Goal: Information Seeking & Learning: Learn about a topic

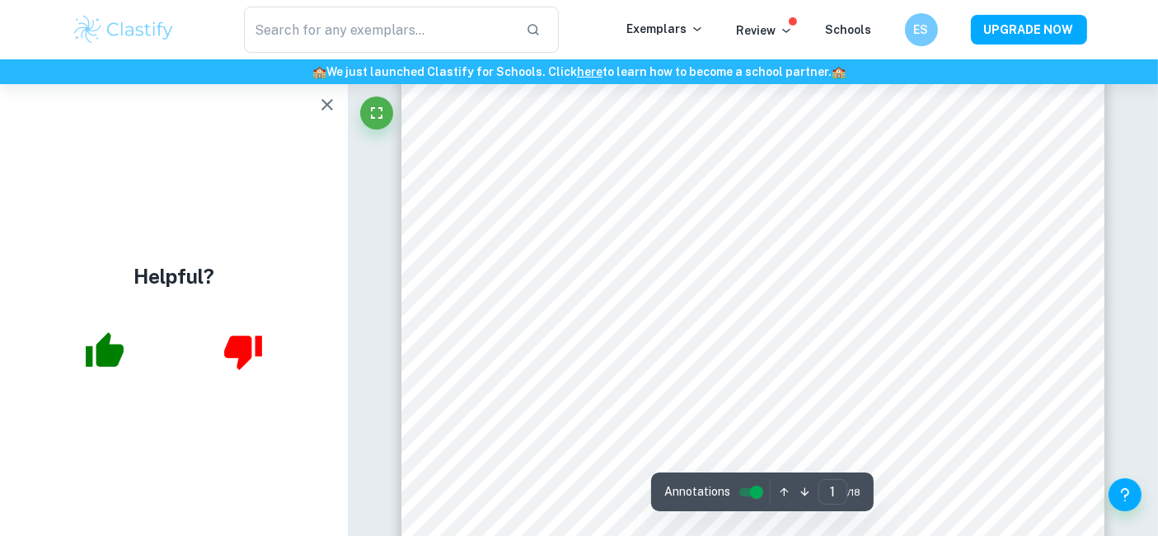
scroll to position [209, 0]
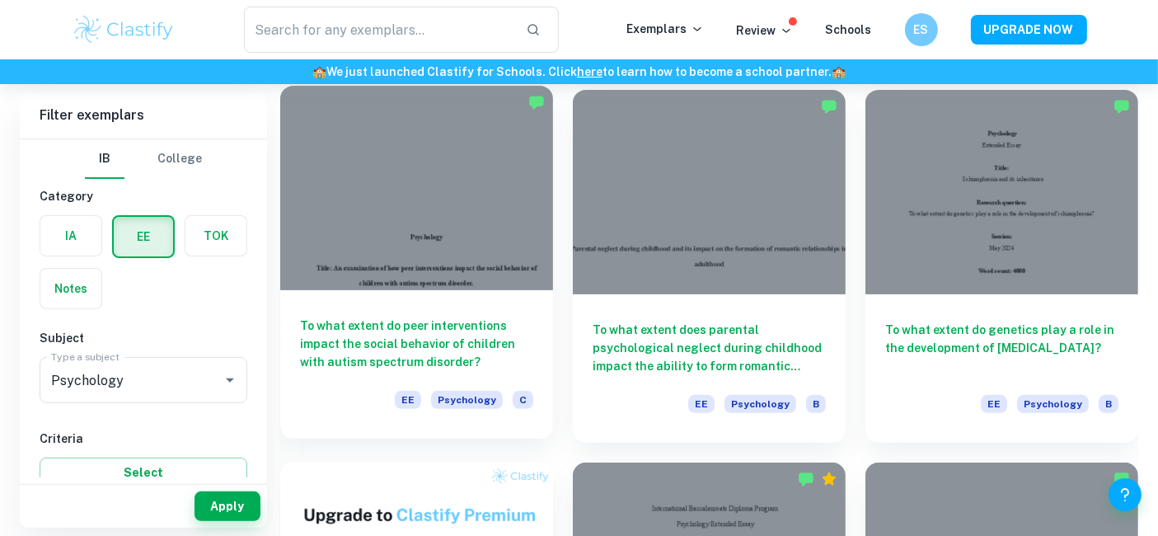
scroll to position [491, 0]
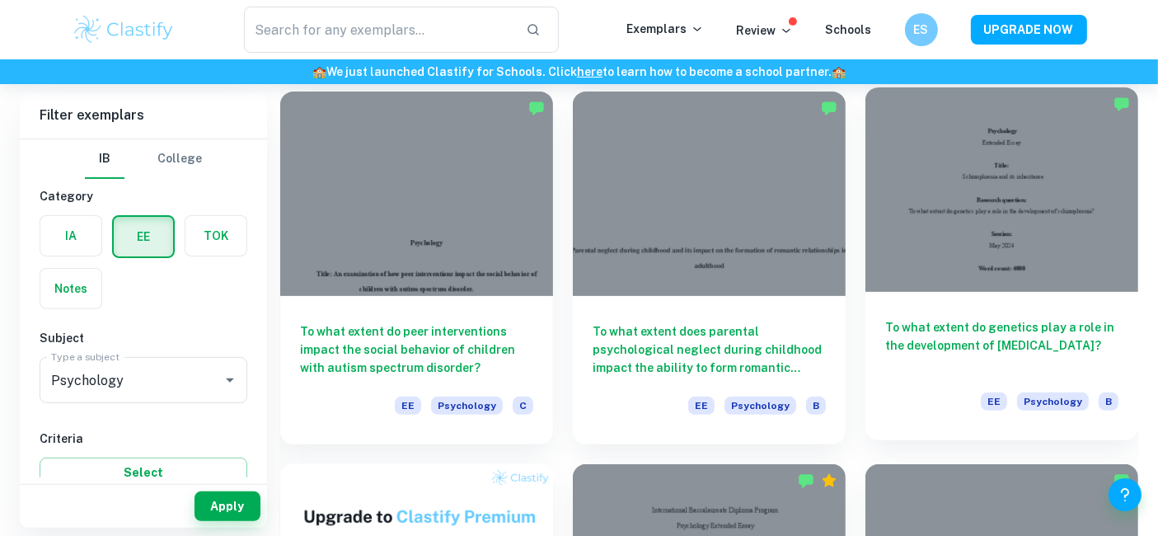
click at [984, 246] on div at bounding box center [1002, 189] width 273 height 204
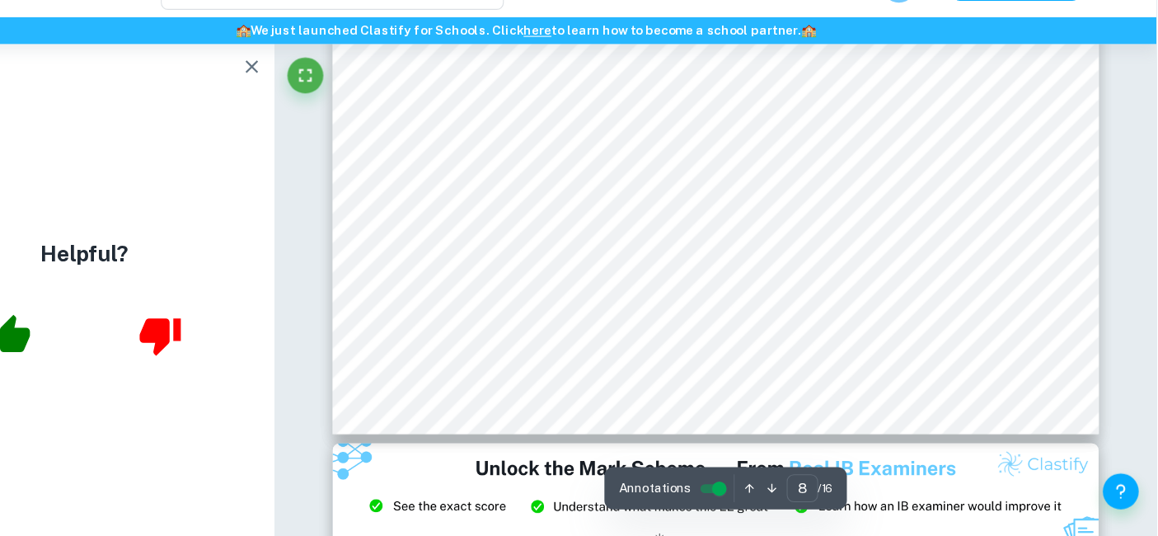
scroll to position [7225, 0]
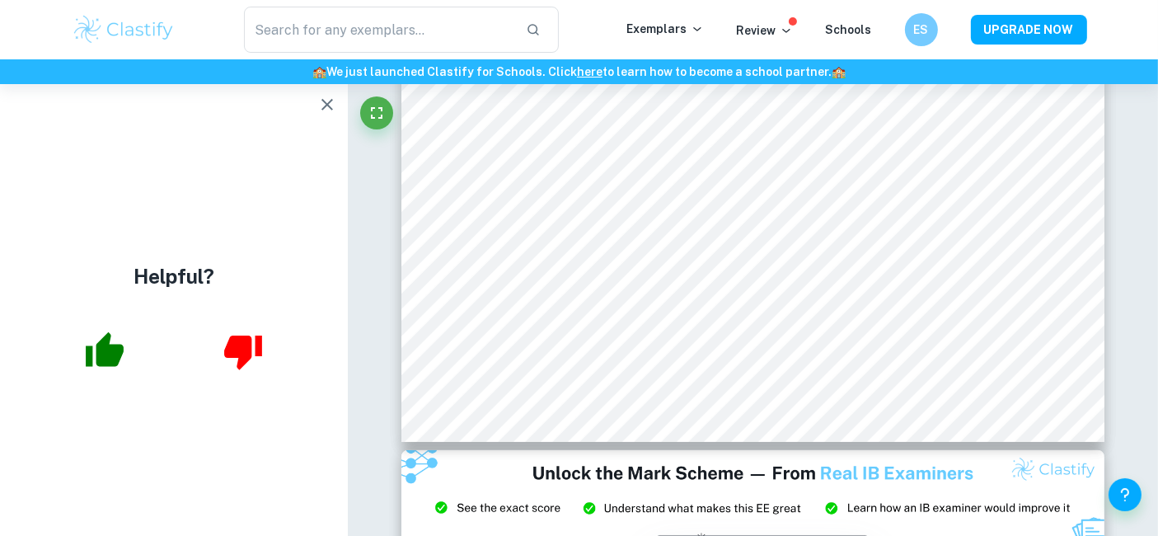
click at [317, 86] on div "Helpful?" at bounding box center [174, 310] width 348 height 452
click at [327, 97] on icon "button" at bounding box center [327, 105] width 20 height 20
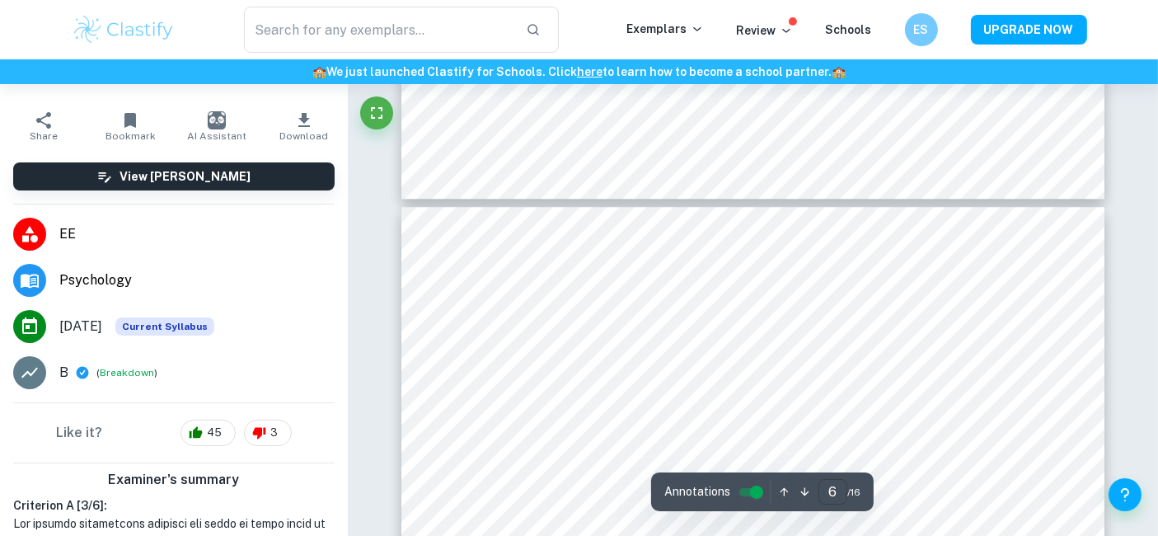
scroll to position [4970, 0]
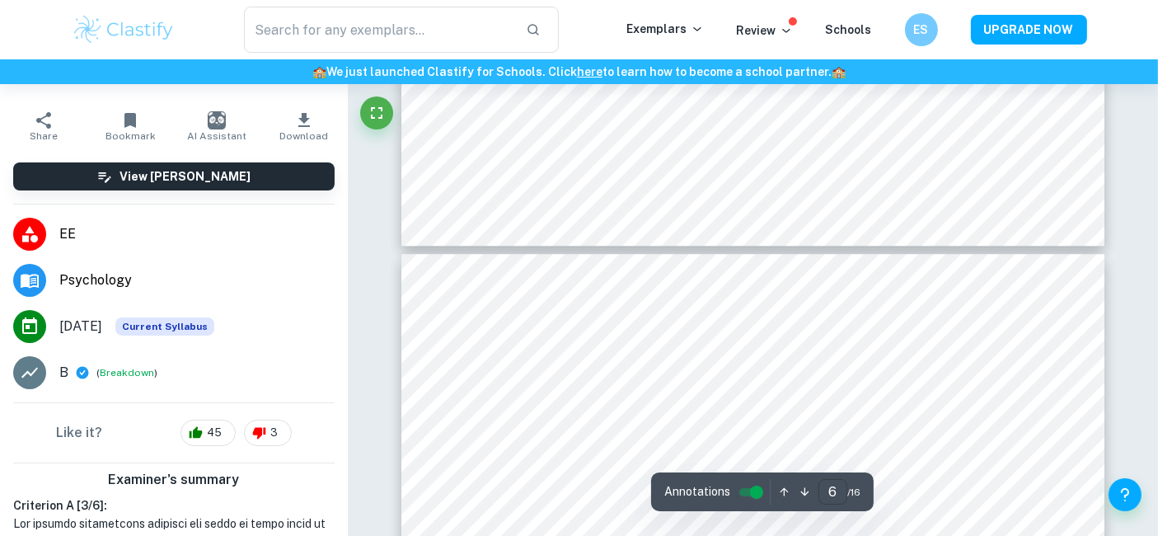
type input "5"
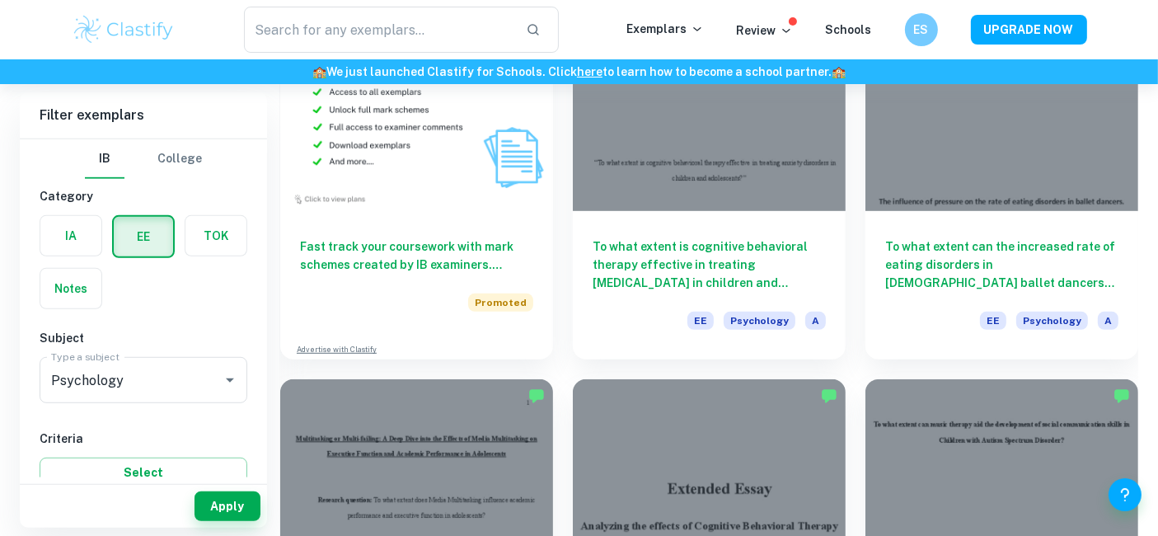
scroll to position [951, 0]
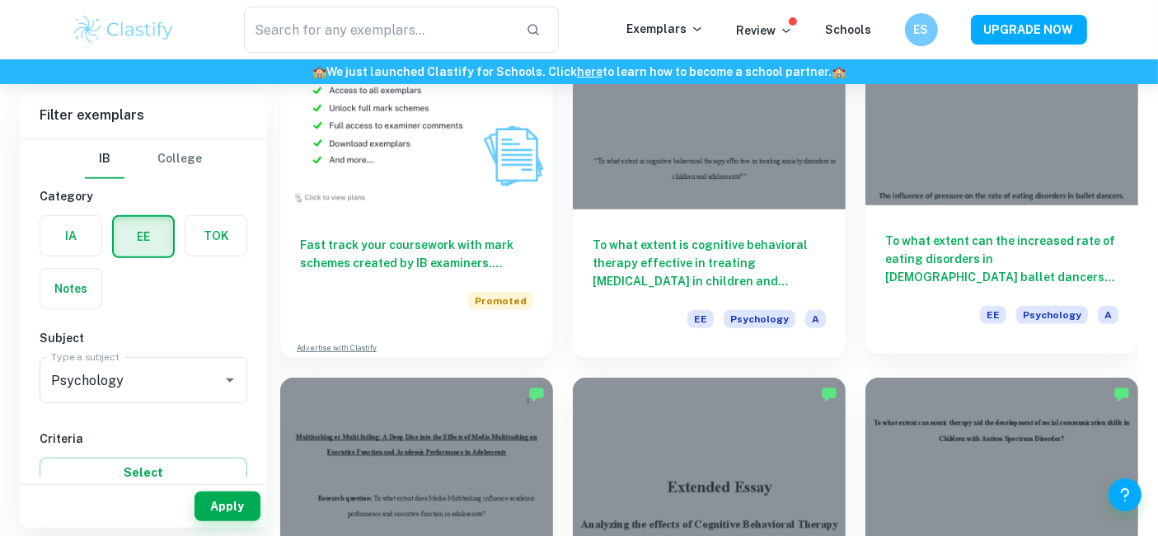
click at [1050, 257] on h6 "To what extent can the increased rate of eating disorders in [DEMOGRAPHIC_DATA]…" at bounding box center [1001, 259] width 233 height 54
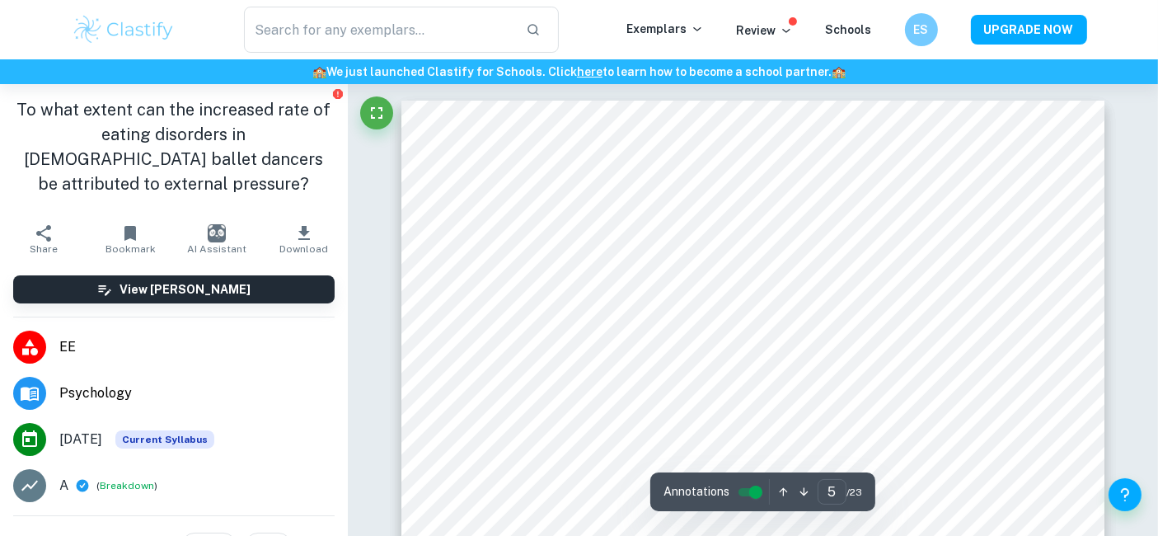
scroll to position [4178, 0]
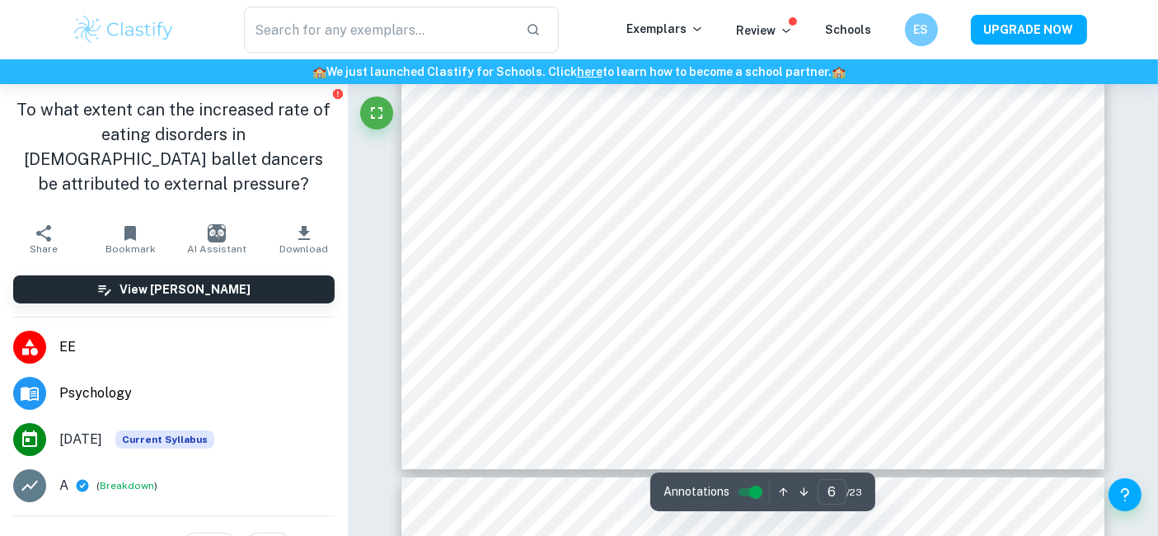
type input "7"
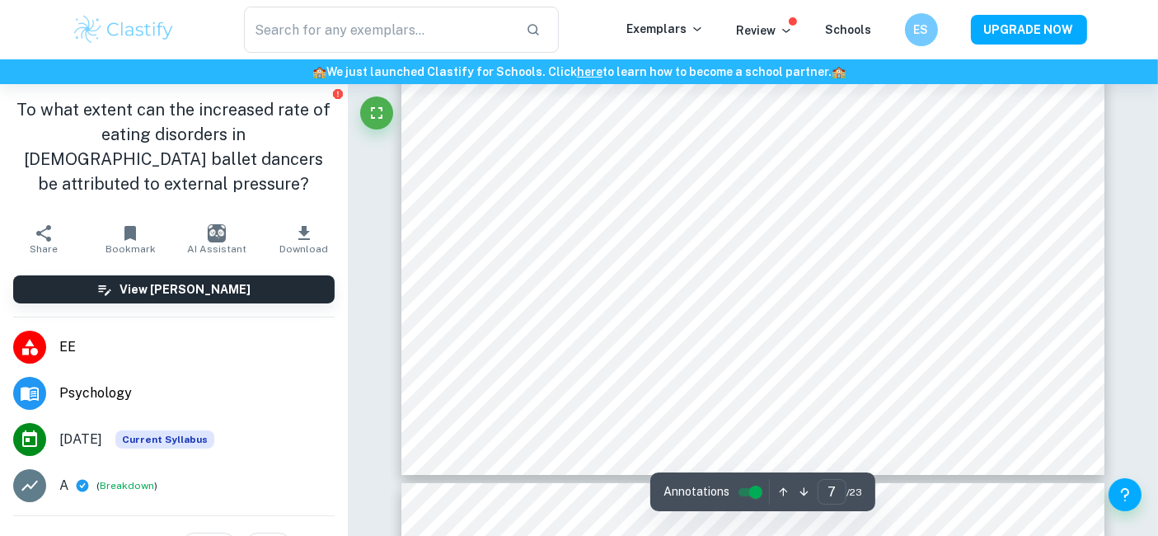
scroll to position [6753, 0]
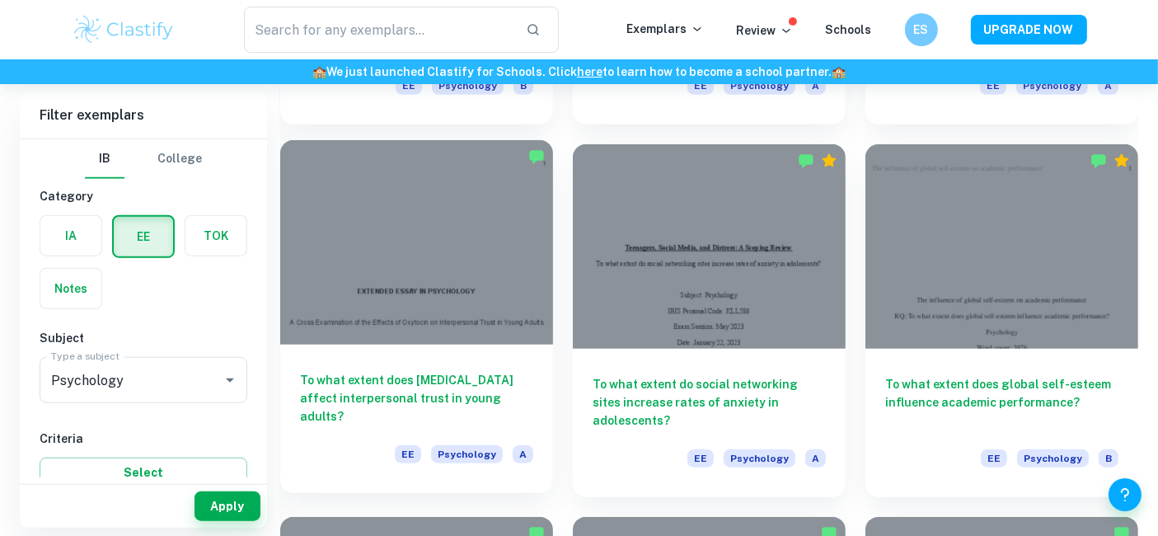
scroll to position [1561, 0]
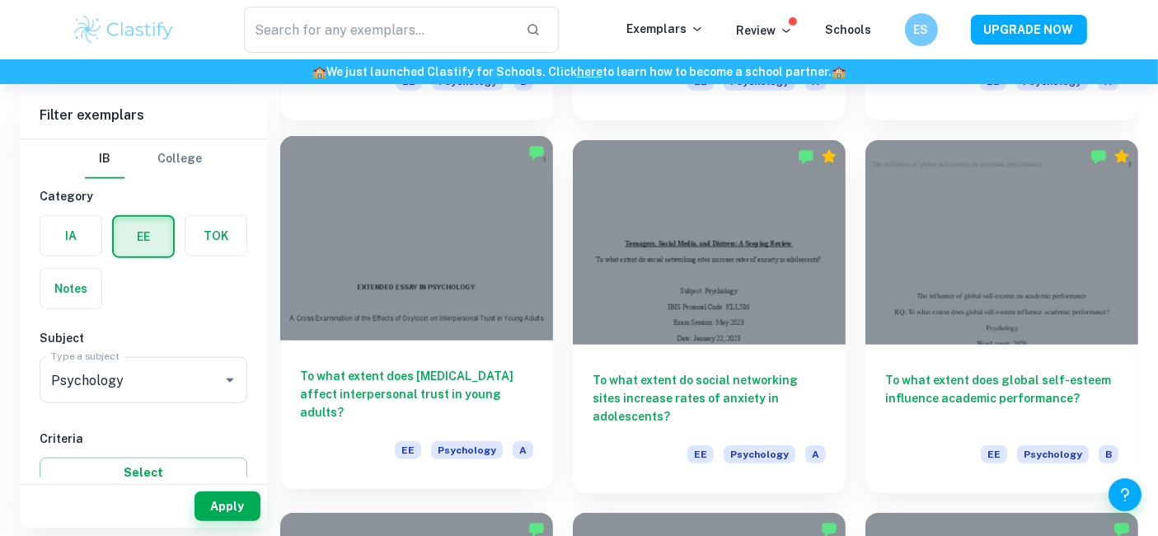
click at [482, 336] on div at bounding box center [416, 238] width 273 height 204
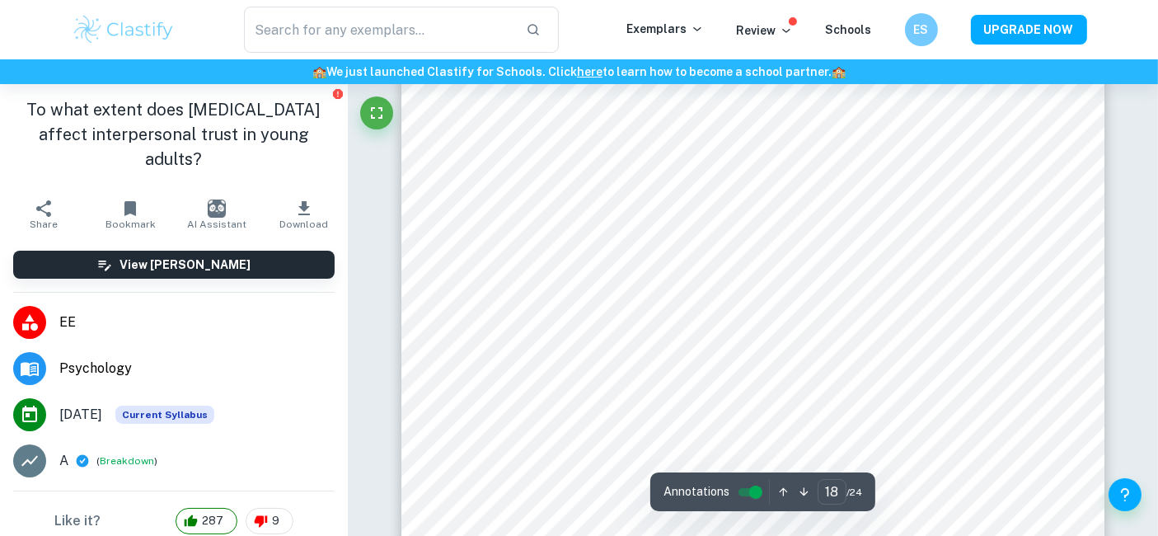
scroll to position [16335, 0]
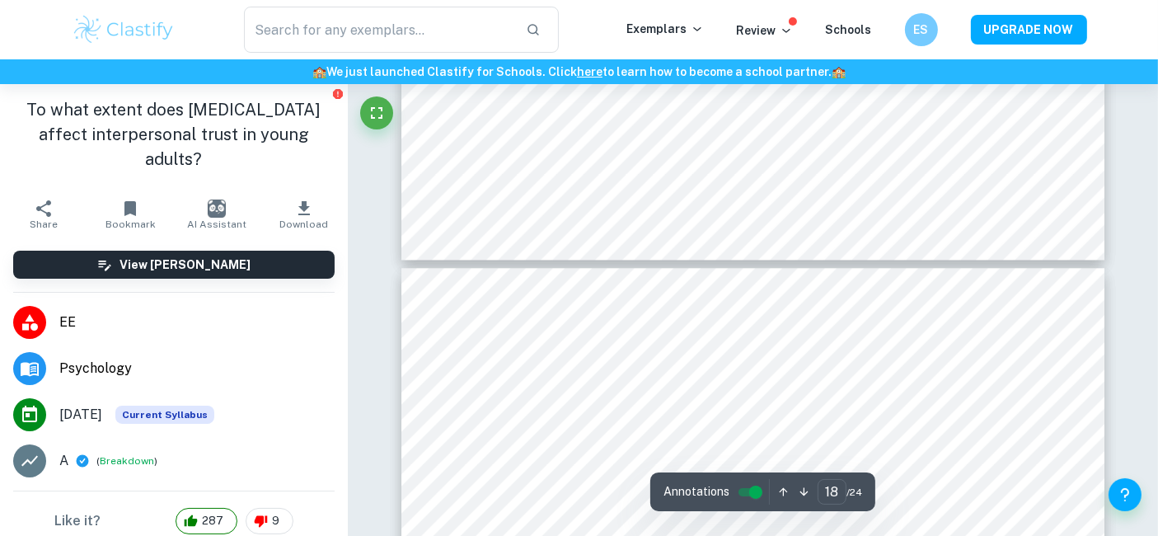
type input "19"
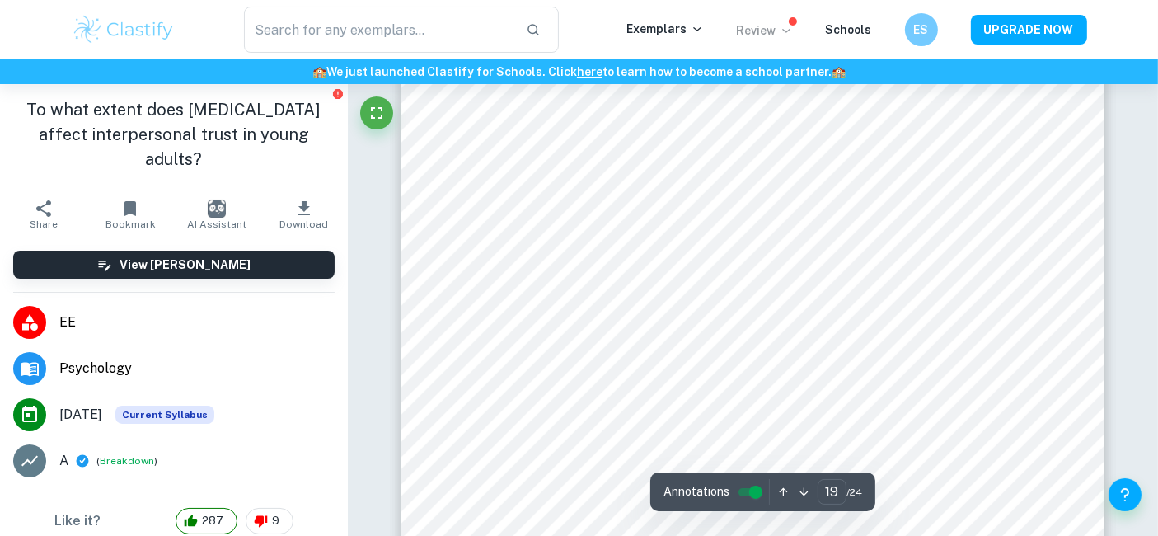
scroll to position [17274, 0]
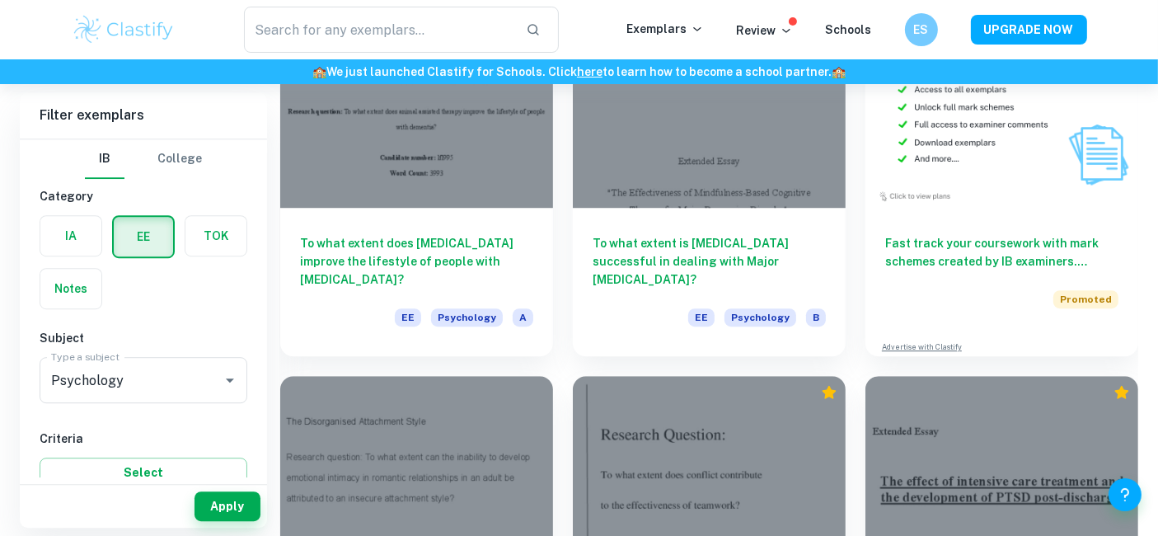
scroll to position [4661, 0]
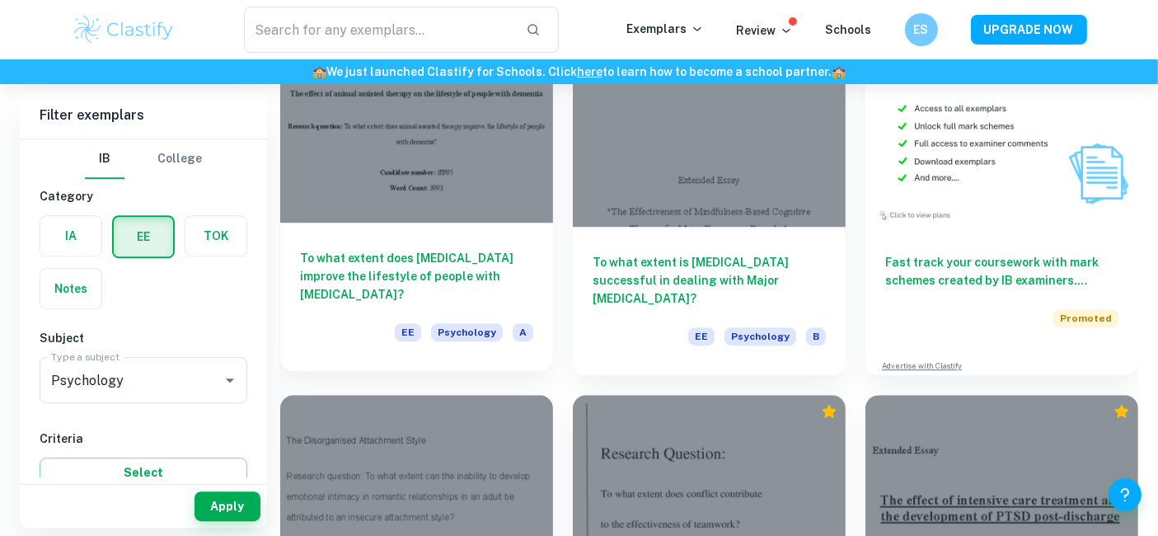
click at [494, 276] on h6 "To what extent does [MEDICAL_DATA] improve the lifestyle of people with [MEDICA…" at bounding box center [416, 276] width 233 height 54
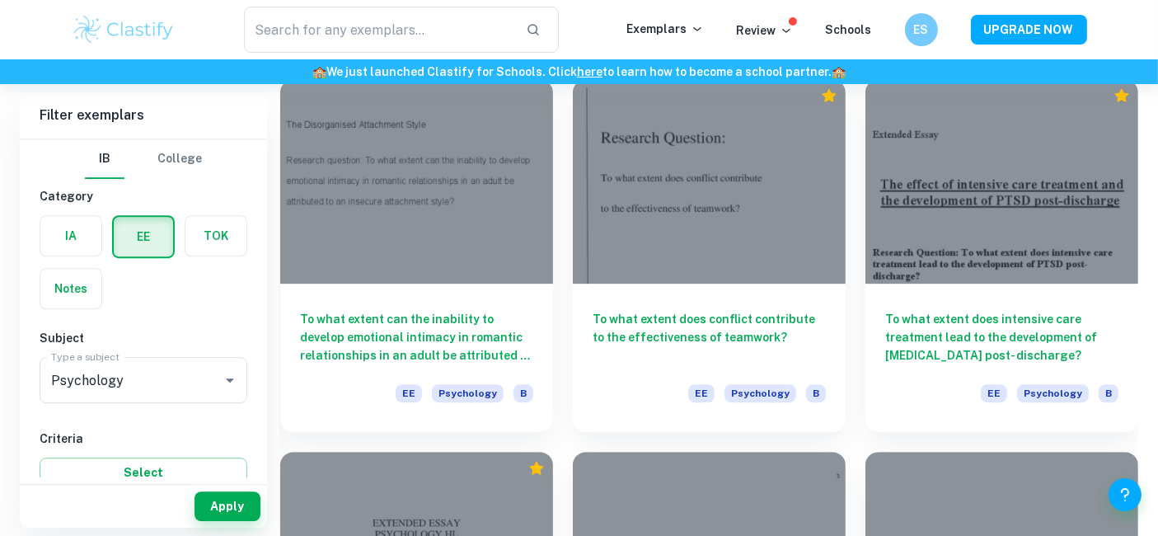
scroll to position [4978, 0]
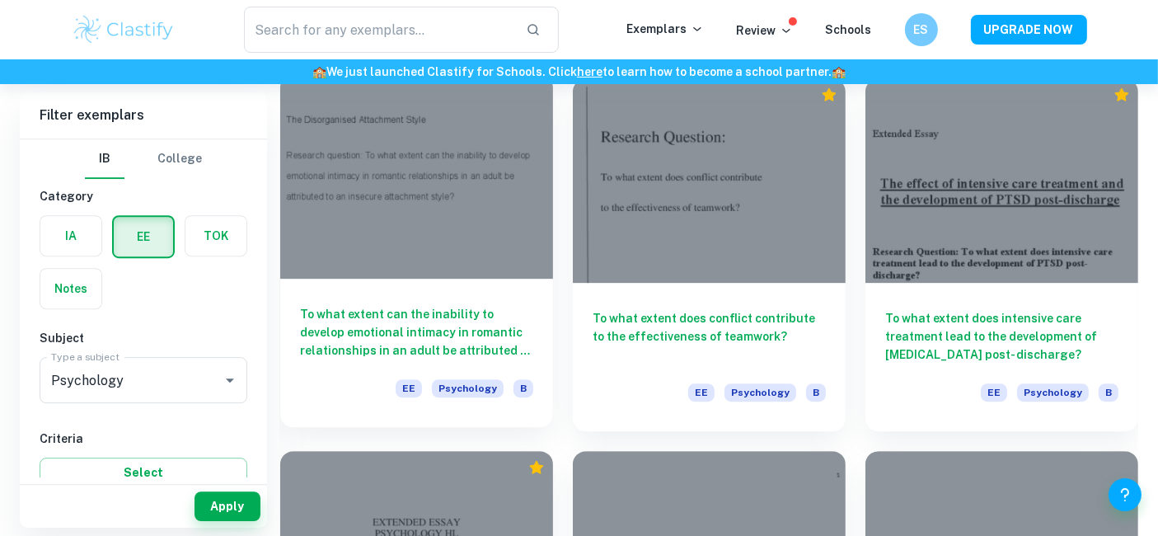
click at [373, 357] on h6 "To what extent can the inability to develop emotional intimacy in romantic rela…" at bounding box center [416, 332] width 233 height 54
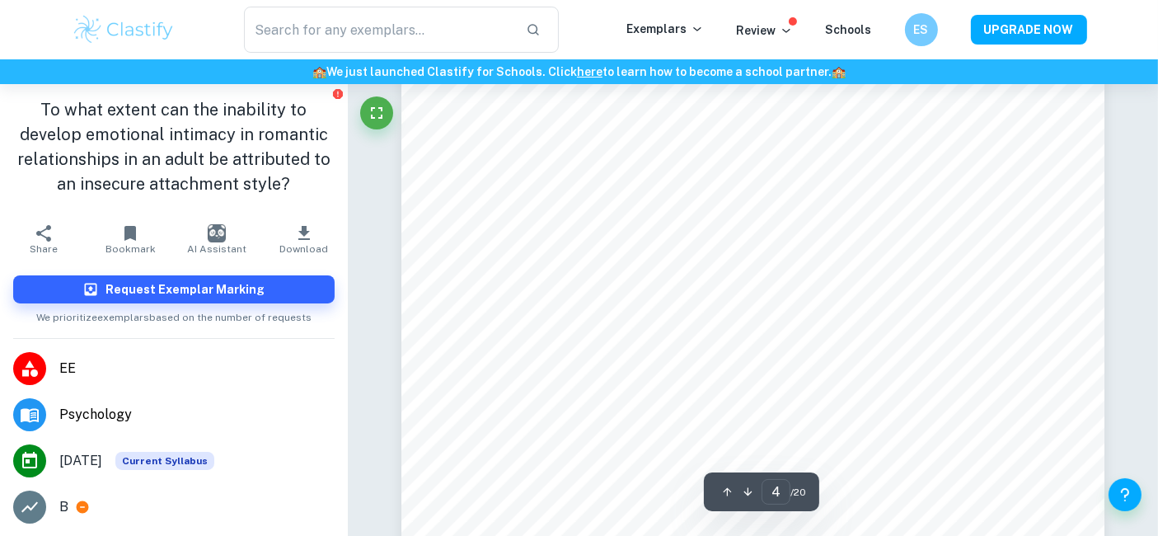
scroll to position [2885, 0]
type input "7"
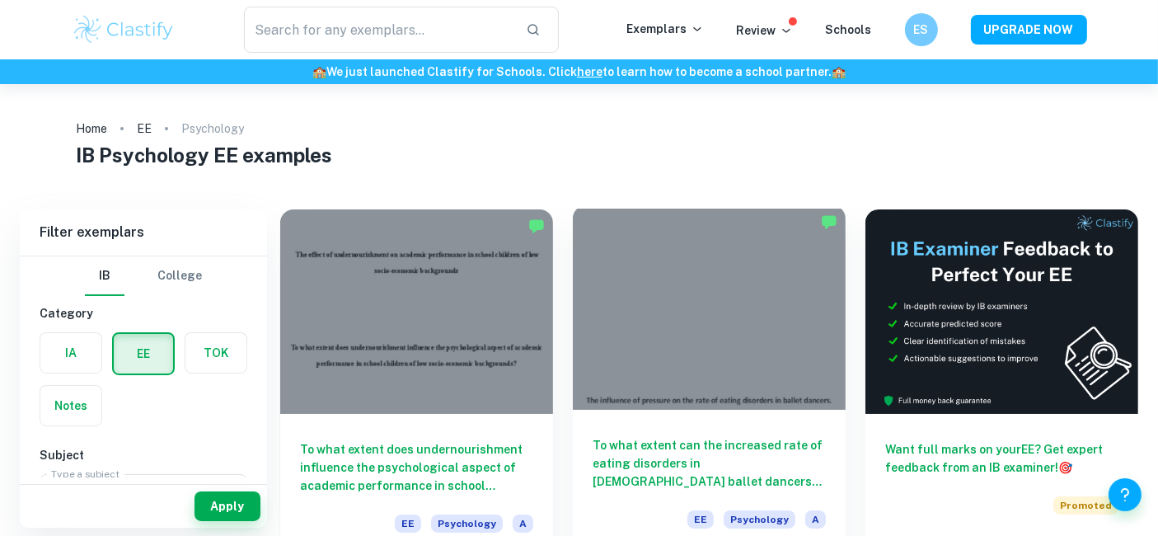
click at [761, 450] on h6 "To what extent can the increased rate of eating disorders in [DEMOGRAPHIC_DATA]…" at bounding box center [709, 463] width 233 height 54
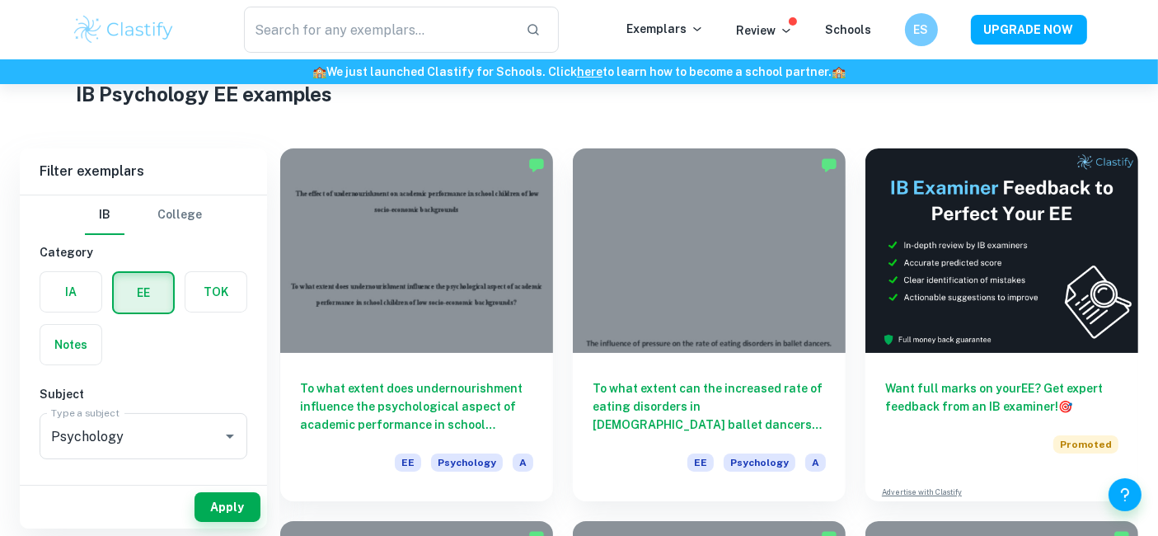
scroll to position [62, 0]
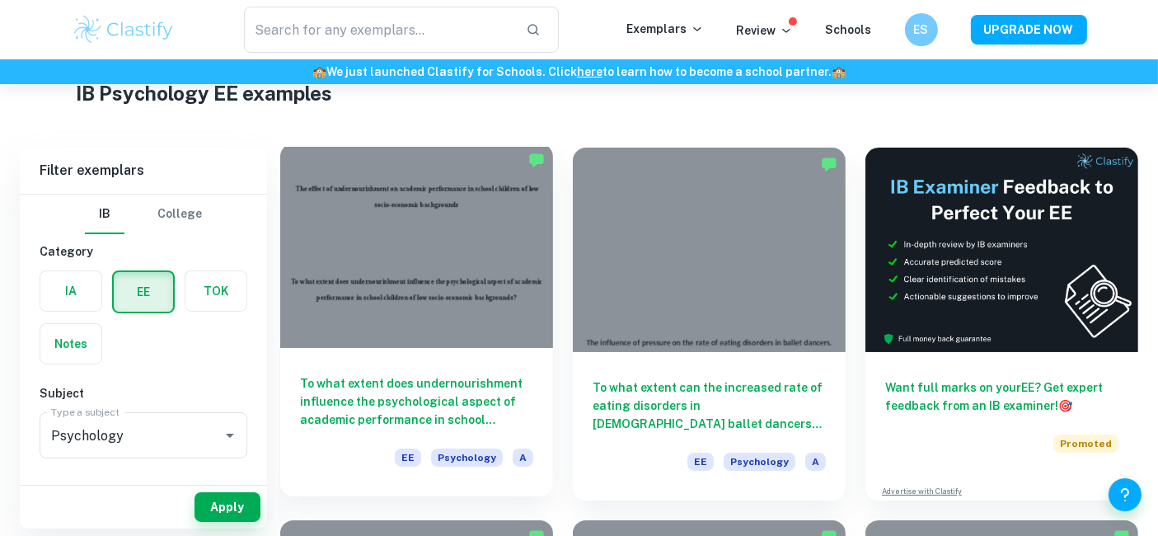
click at [456, 392] on h6 "To what extent does undernourishment influence the psychological aspect of acad…" at bounding box center [416, 401] width 233 height 54
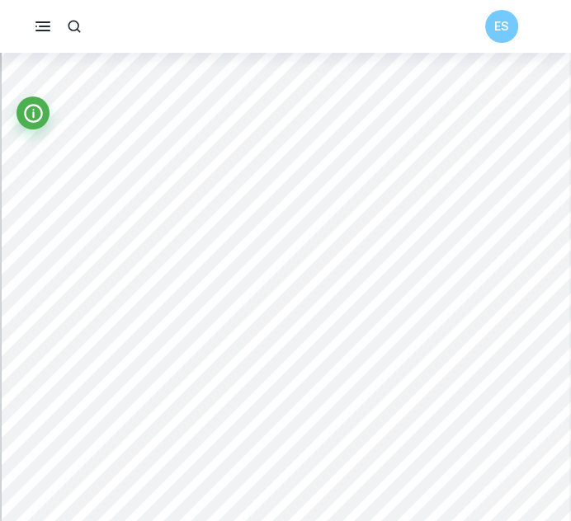
scroll to position [7141, 0]
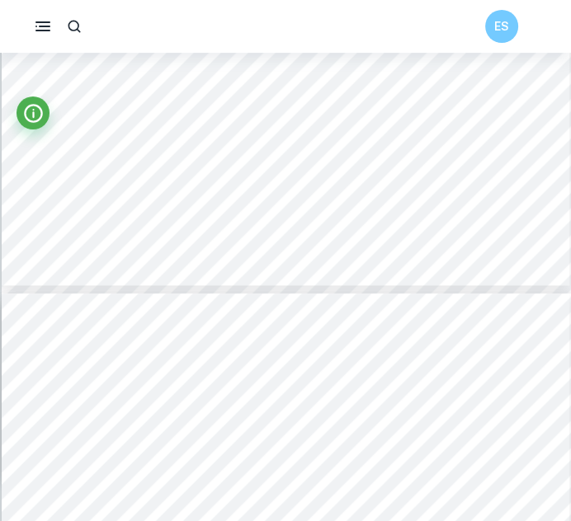
type input "11"
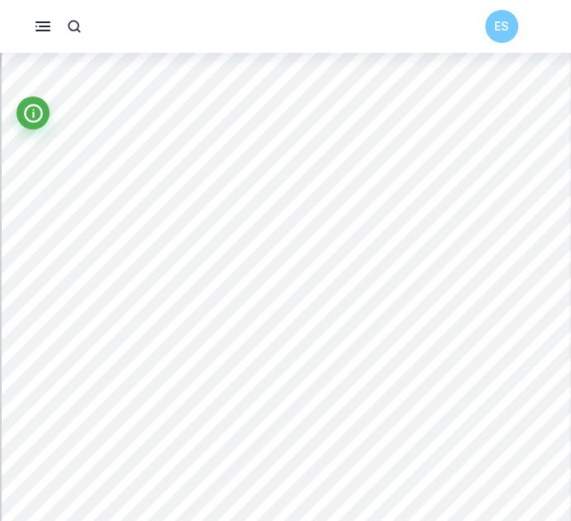
scroll to position [8624, 0]
